Goal: Task Accomplishment & Management: Use online tool/utility

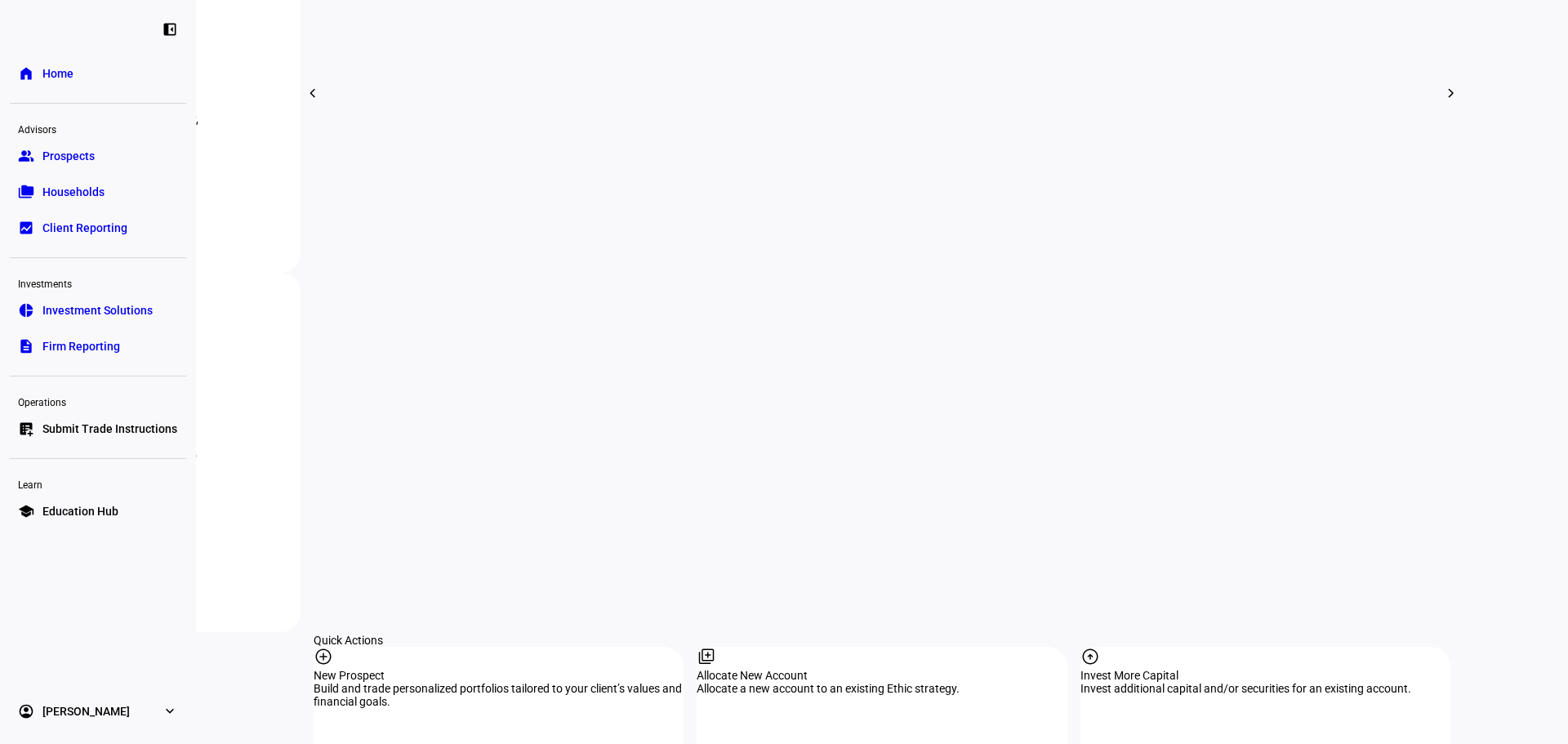
scroll to position [1333, 0]
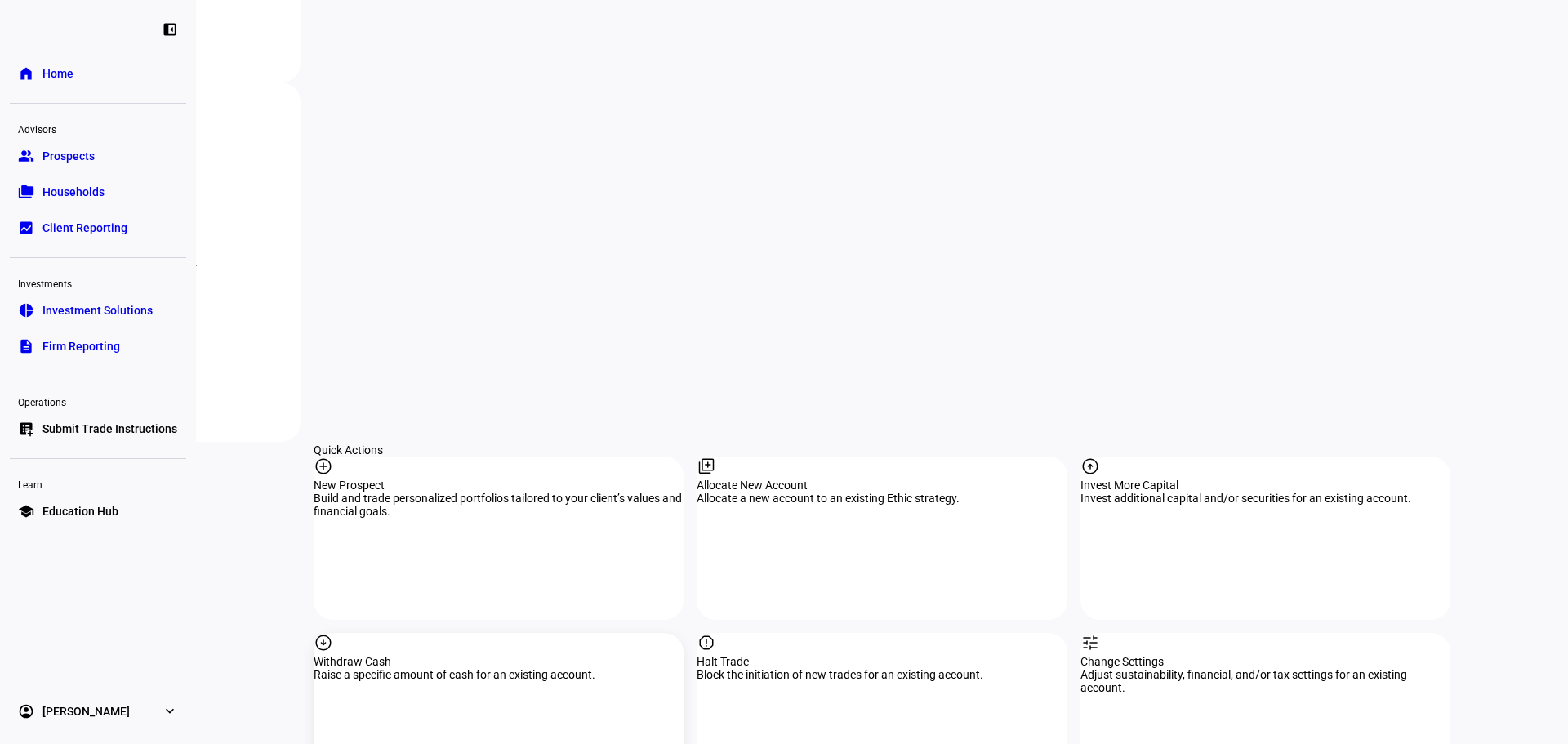
click at [522, 655] on div "Withdraw Cash" at bounding box center [499, 662] width 370 height 13
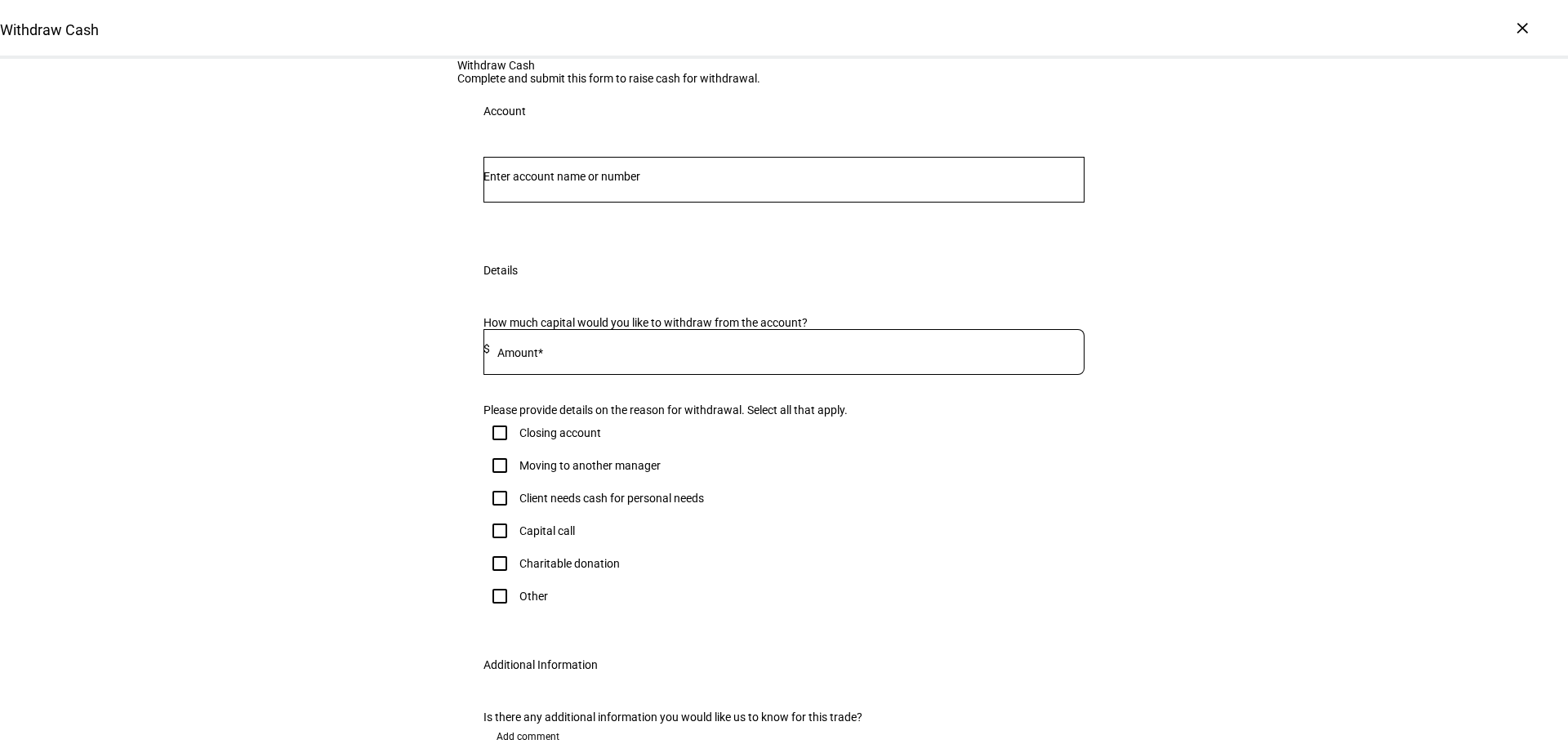
click at [568, 244] on div "Account" at bounding box center [784, 191] width 653 height 107
click at [566, 183] on input "Number" at bounding box center [784, 176] width 601 height 13
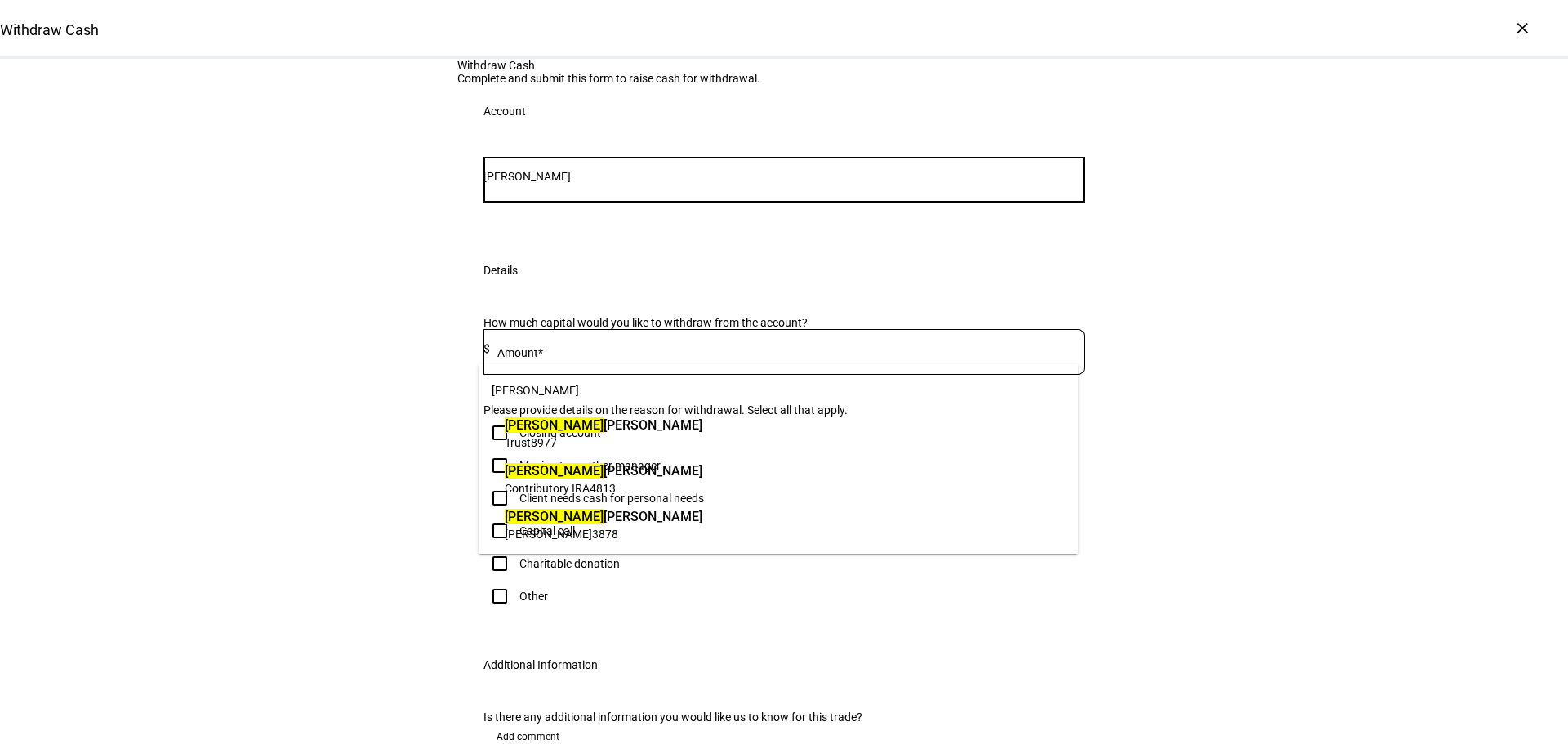
type input "[PERSON_NAME]"
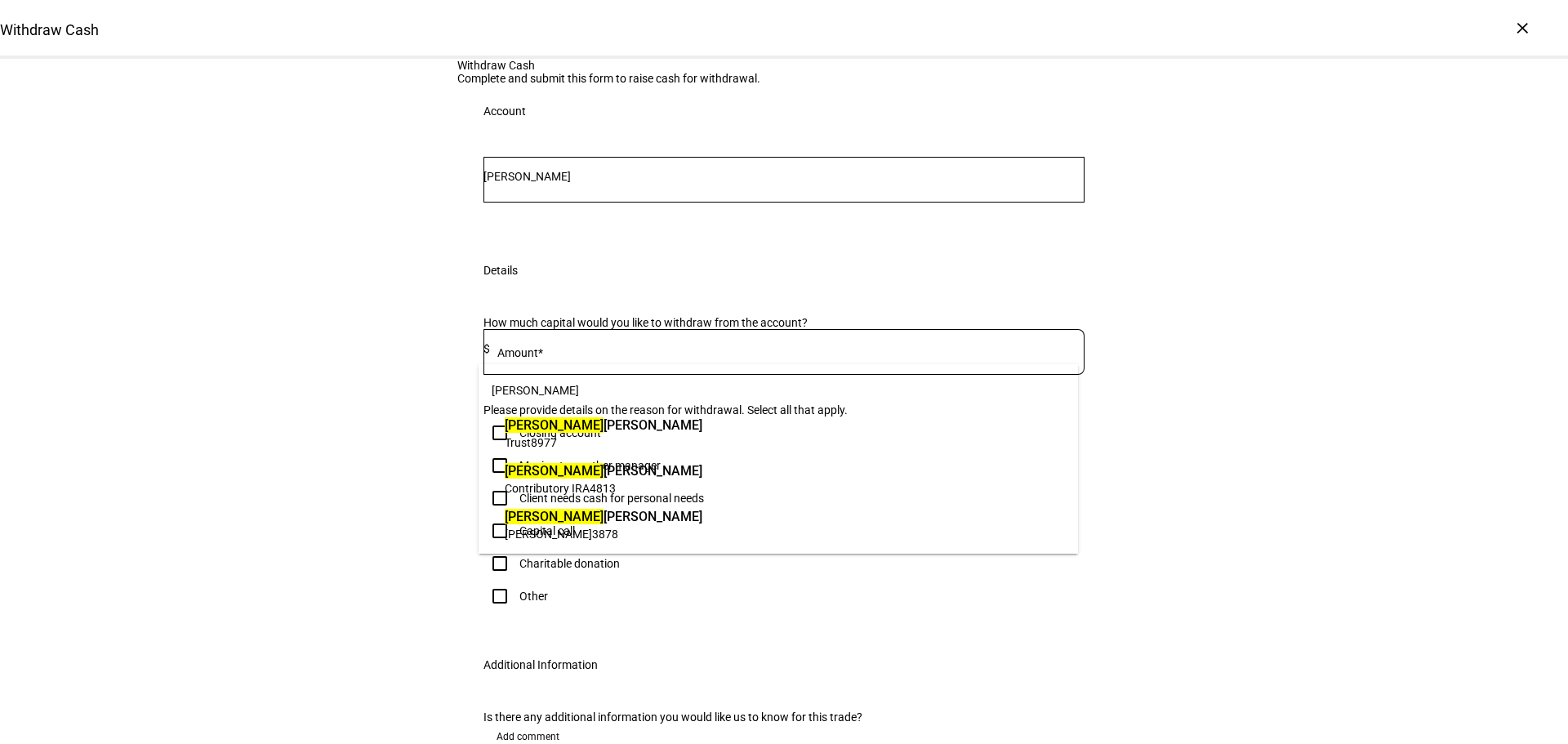
click at [622, 424] on span "[PERSON_NAME]" at bounding box center [603, 425] width 197 height 19
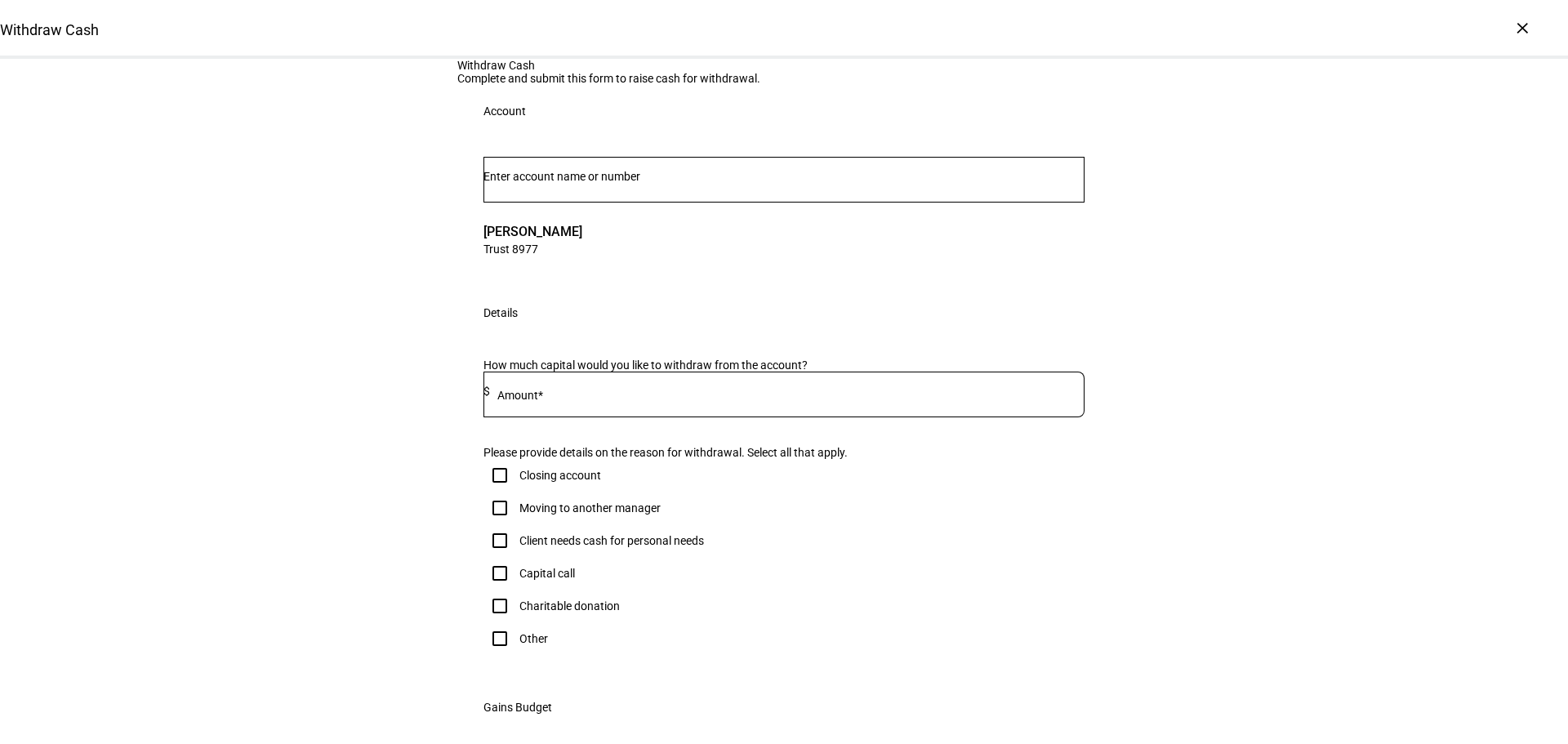
click at [600, 398] on input at bounding box center [787, 391] width 594 height 13
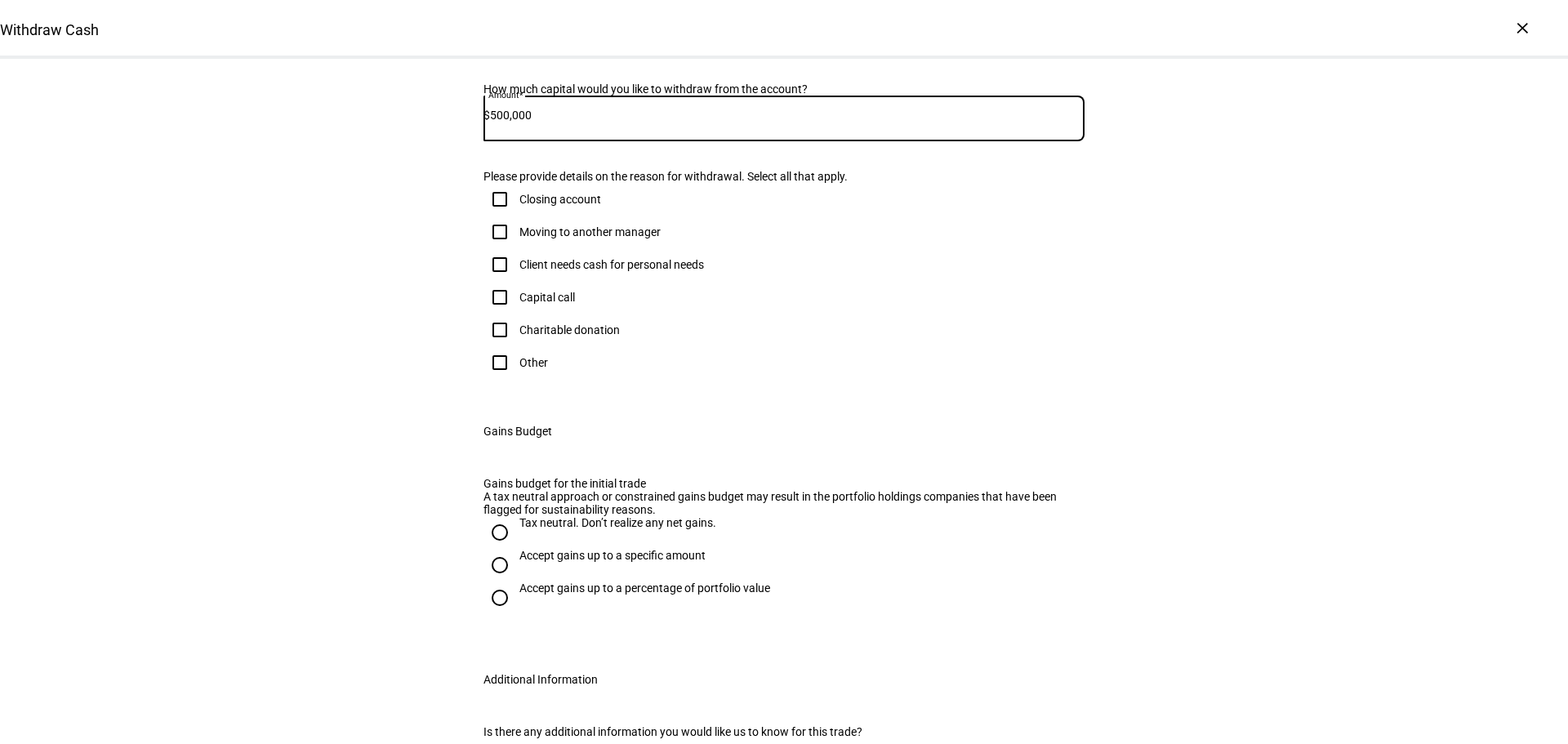
scroll to position [382, 0]
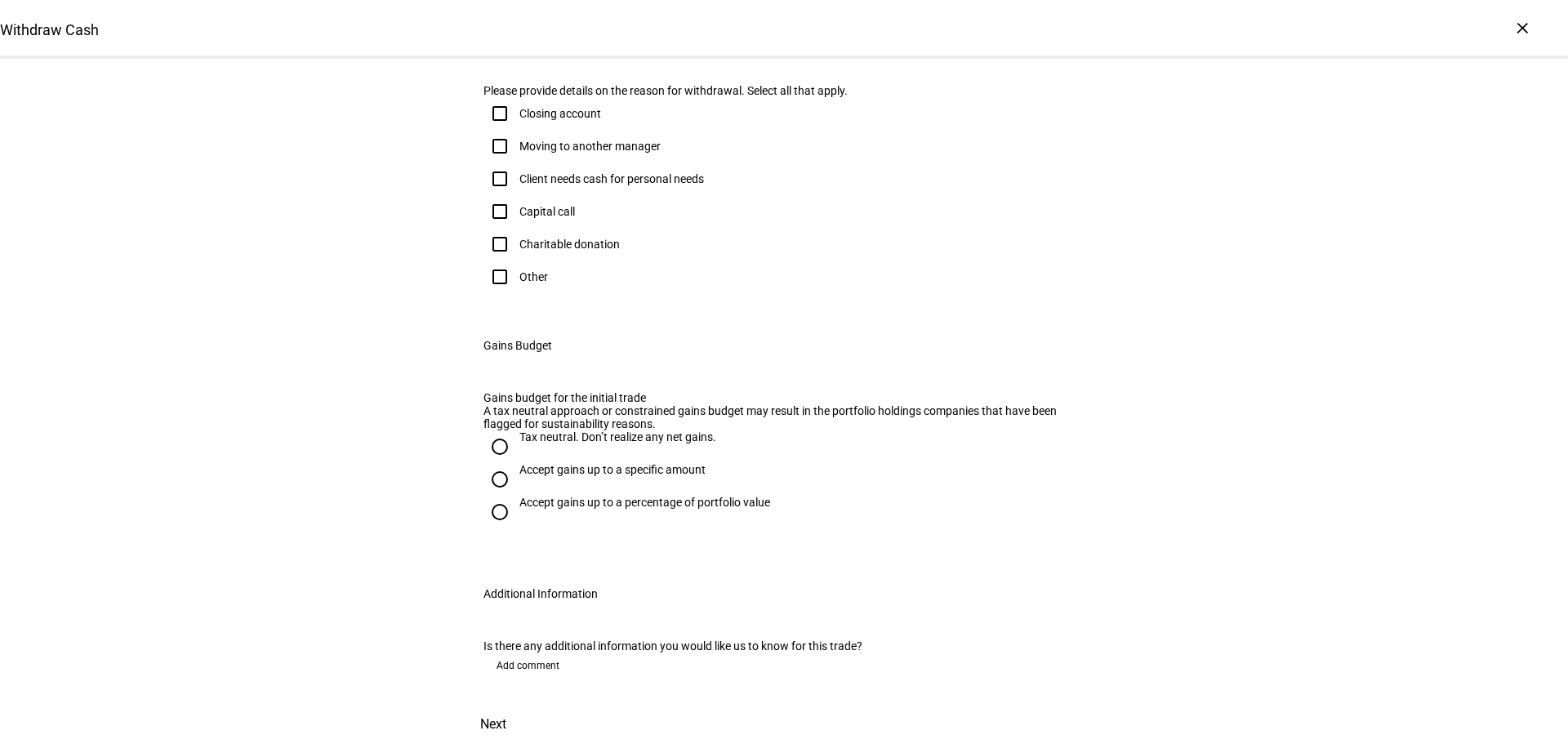
type input "500,000"
click at [501, 196] on input "Client needs cash for personal needs" at bounding box center [500, 178] width 32 height 32
checkbox input "true"
click at [491, 464] on input "Tax neutral. Don’t realize any net gains." at bounding box center [500, 446] width 32 height 32
radio input "true"
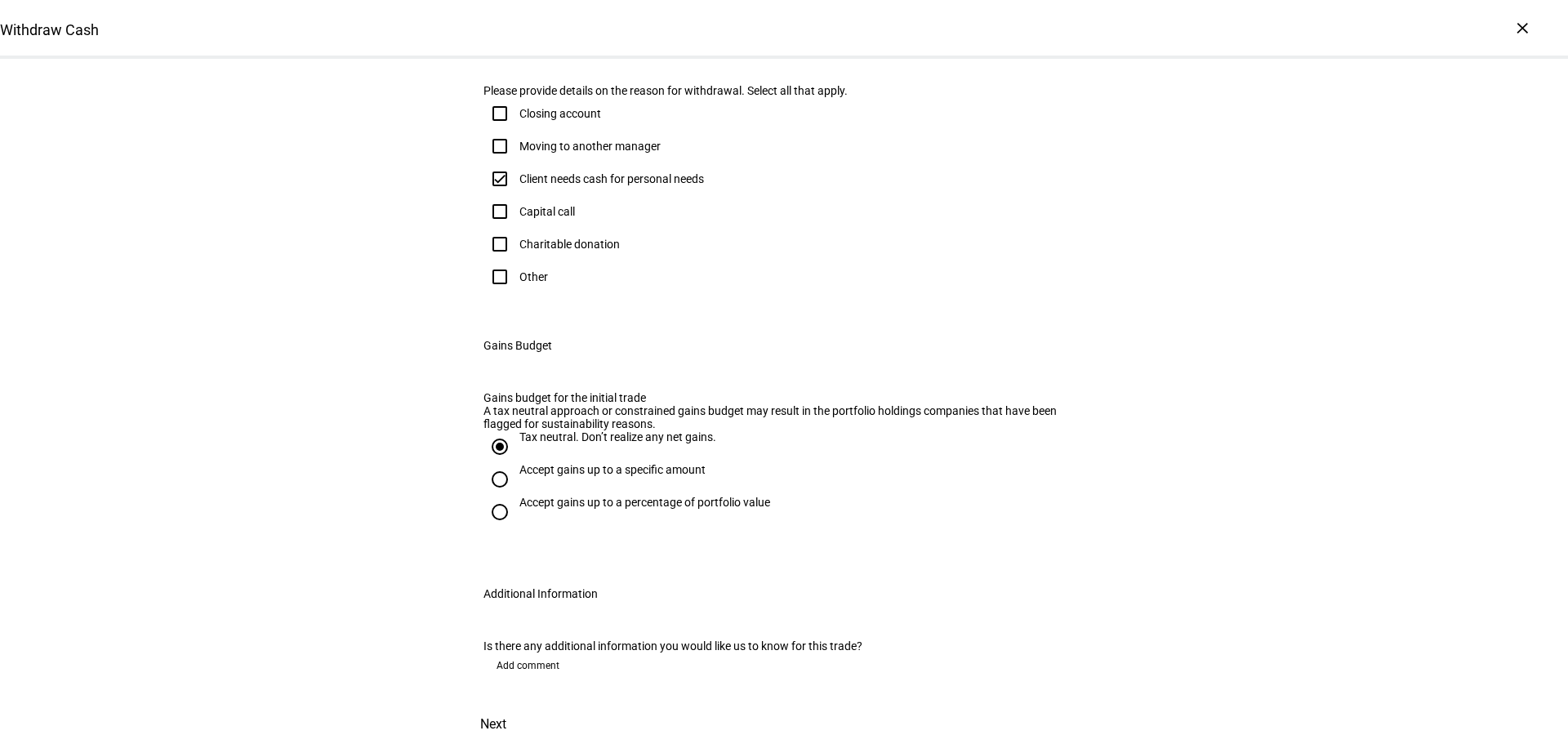
scroll to position [736, 0]
click at [534, 652] on span "Add comment" at bounding box center [528, 665] width 63 height 26
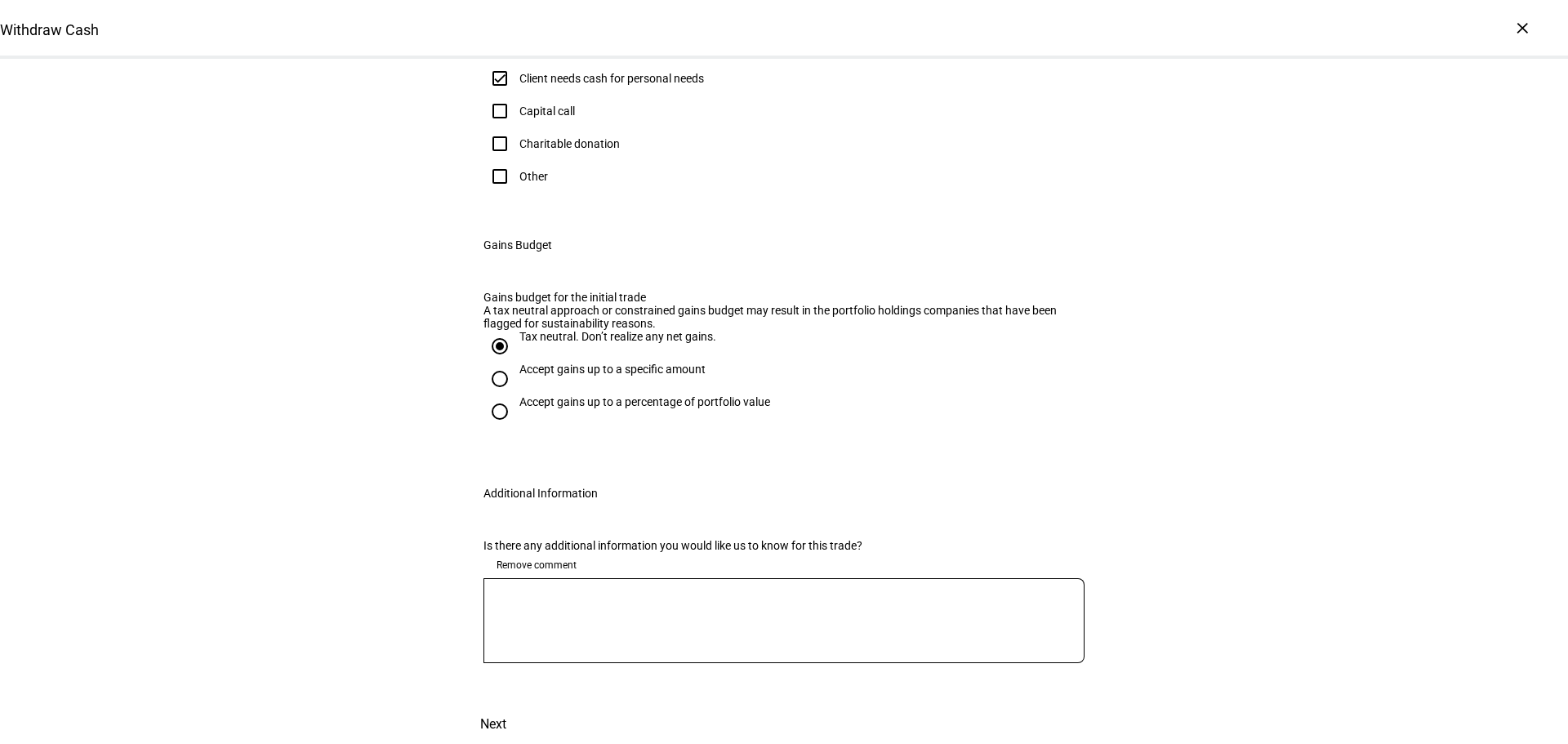
click at [512, 640] on textarea at bounding box center [784, 621] width 601 height 59
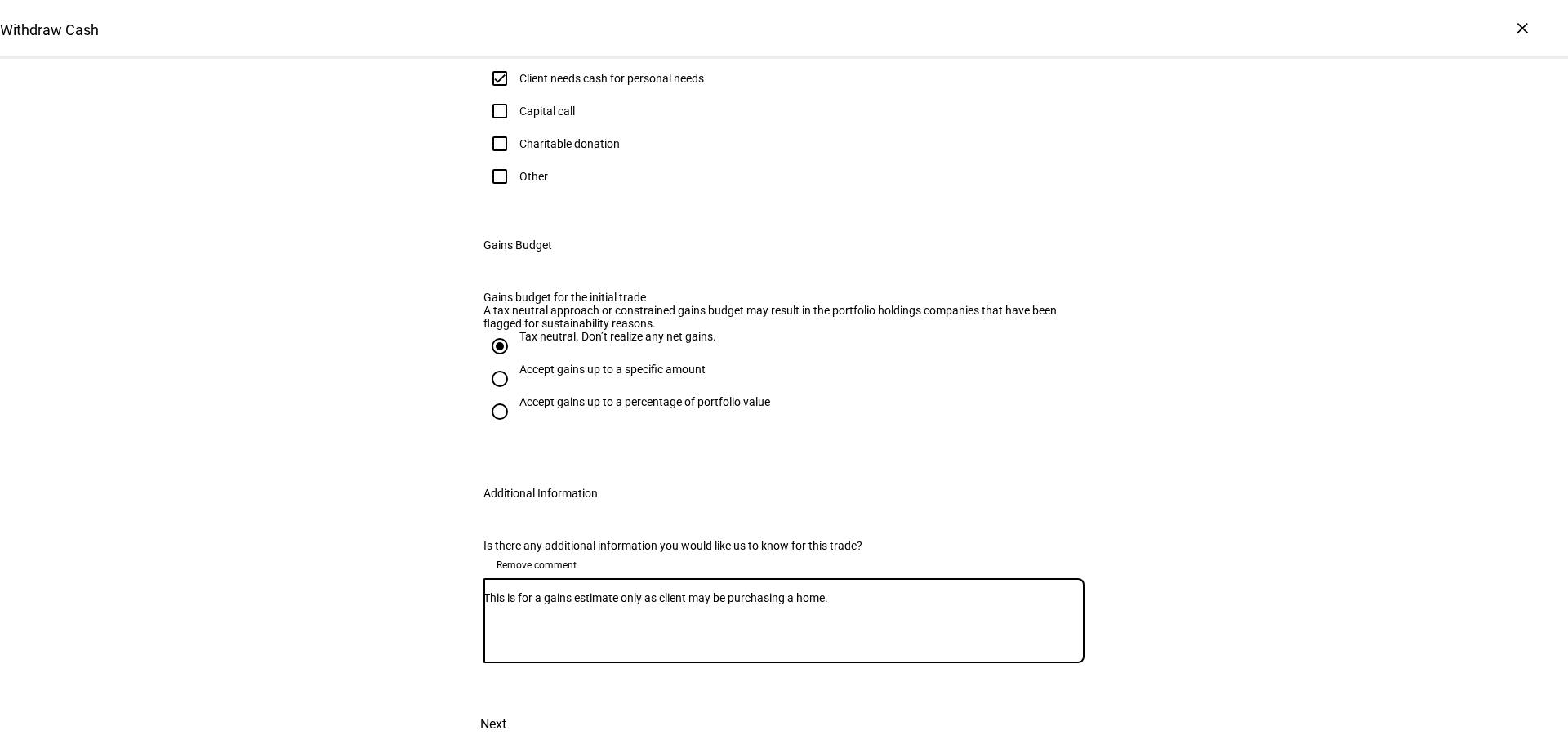
scroll to position [834, 0]
type textarea "This is for a gains estimate only as client may be purchasing a home."
click at [506, 705] on span "Next" at bounding box center [492, 724] width 26 height 39
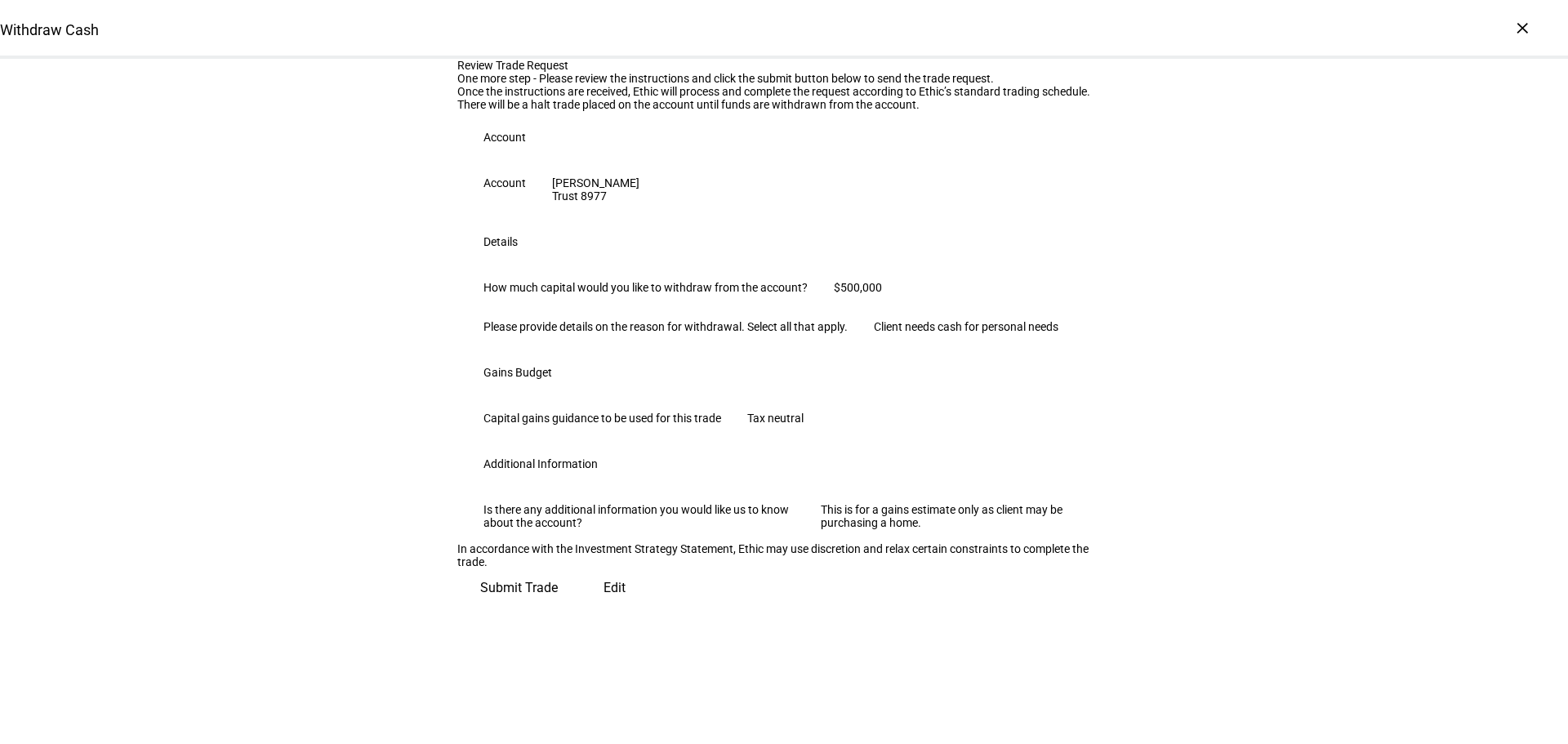
scroll to position [305, 0]
click at [581, 608] on span at bounding box center [519, 588] width 123 height 39
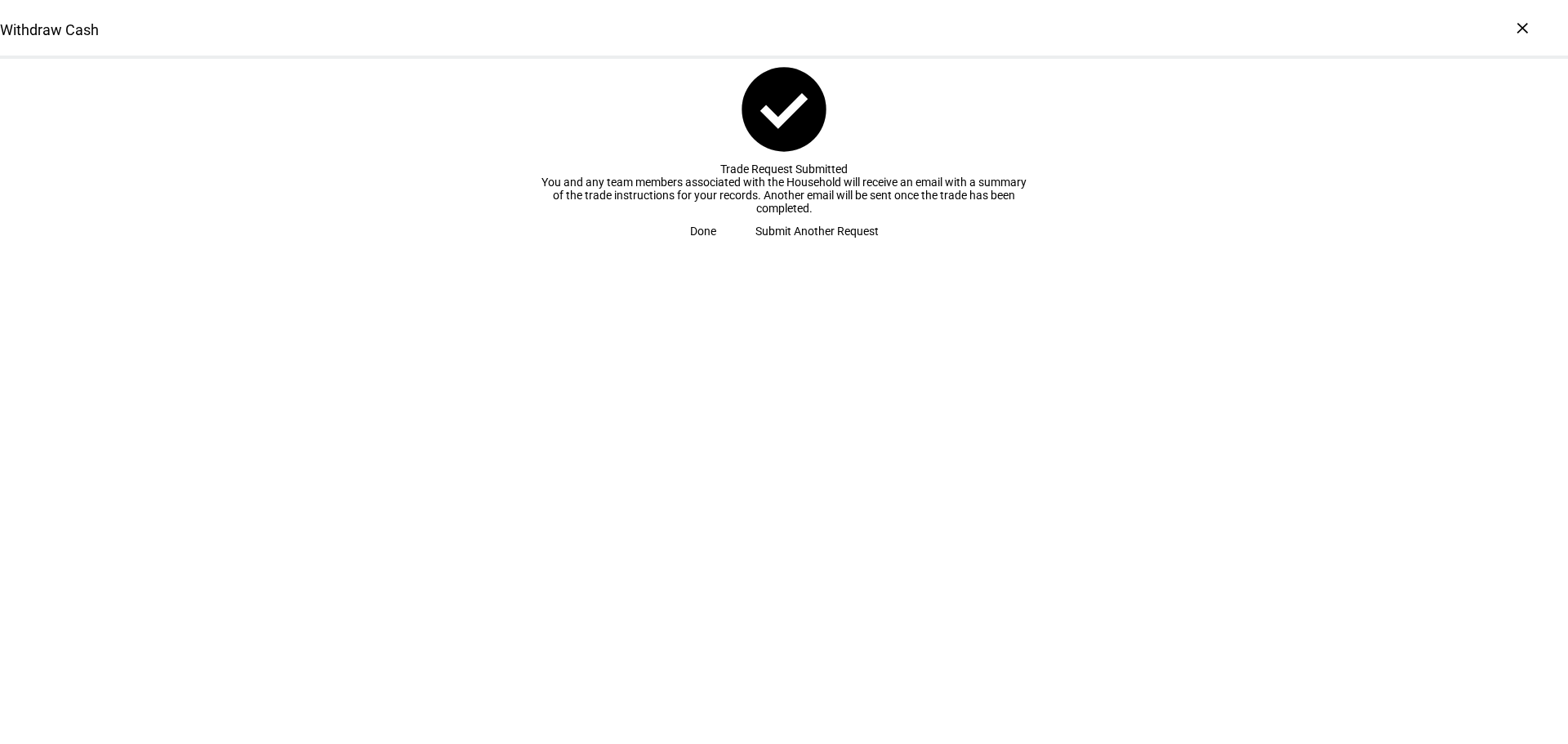
click at [736, 247] on span at bounding box center [703, 231] width 66 height 32
